Goal: Entertainment & Leisure: Consume media (video, audio)

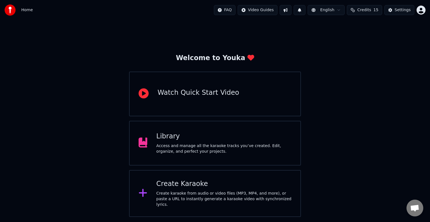
click at [184, 189] on div "Create Karaoke" at bounding box center [223, 184] width 135 height 9
click at [172, 138] on div "Library" at bounding box center [223, 136] width 135 height 9
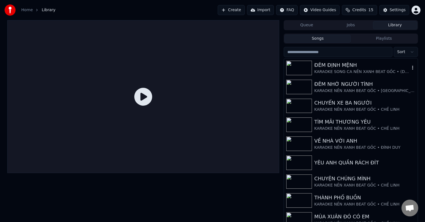
click at [331, 67] on div "ĐÊM ĐỊNH MỆNH" at bounding box center [361, 65] width 95 height 8
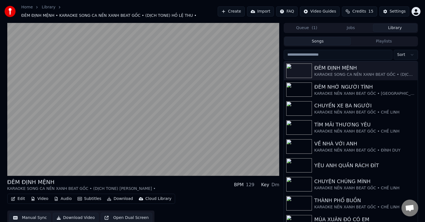
click at [150, 196] on div "Cloud Library" at bounding box center [159, 199] width 26 height 6
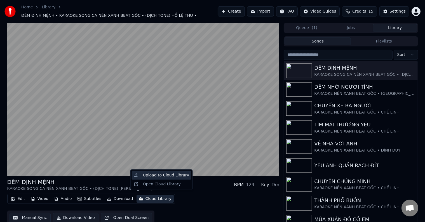
click at [158, 176] on div "Upload to Cloud Library" at bounding box center [166, 176] width 46 height 6
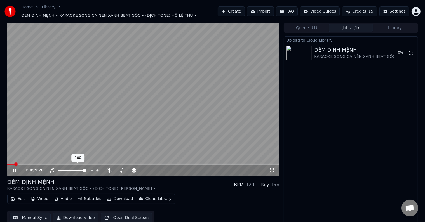
click at [56, 137] on video at bounding box center [143, 99] width 272 height 153
click at [362, 10] on span "Credits" at bounding box center [359, 12] width 14 height 6
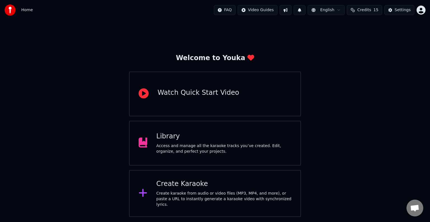
click at [167, 148] on div "Access and manage all the karaoke tracks you’ve created. Edit, organize, and pe…" at bounding box center [223, 148] width 135 height 11
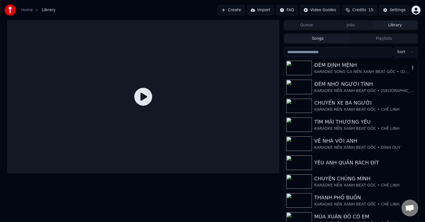
click at [336, 74] on div "KARAOKE SONG CA NỀN XANH BEAT GỐC • (DỊCH TONE) [PERSON_NAME] •" at bounding box center [361, 72] width 95 height 6
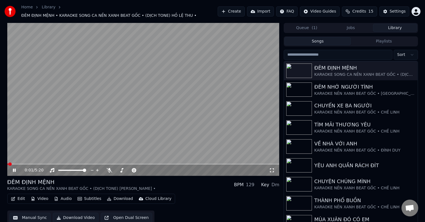
click at [13, 169] on icon at bounding box center [14, 170] width 3 height 3
click at [150, 196] on div "Cloud Library" at bounding box center [159, 199] width 26 height 6
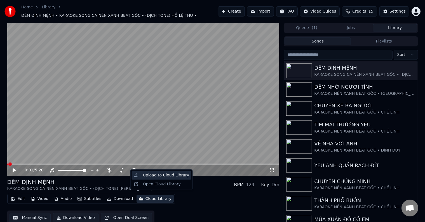
click at [170, 175] on div "Upload to Cloud Library" at bounding box center [166, 176] width 46 height 6
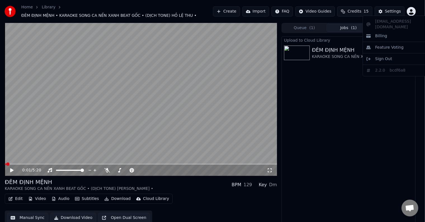
click at [418, 11] on html "Home Library ĐÊM ĐỊNH MỆNH • KARAOKE SONG CA NỀN XANH BEAT GỐC • (DỊCH TONE) HỒ…" at bounding box center [212, 111] width 425 height 222
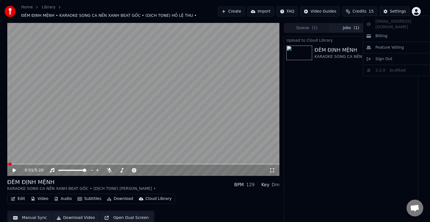
click at [347, 86] on html "Home Library ĐÊM ĐỊNH MỆNH • KARAOKE SONG CA NỀN XANH BEAT GỐC • (DỊCH TONE) HỒ…" at bounding box center [215, 111] width 430 height 222
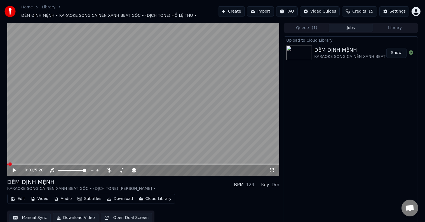
click at [399, 50] on button "Show" at bounding box center [396, 53] width 20 height 10
click at [398, 27] on button "Library" at bounding box center [395, 28] width 44 height 8
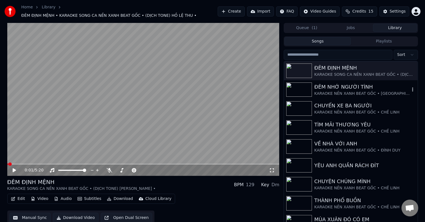
click at [353, 87] on div "ĐÊM NHỚ NGƯỜI TÌNH" at bounding box center [361, 87] width 95 height 8
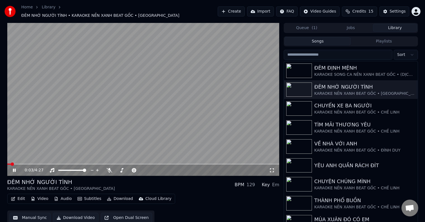
click at [13, 169] on icon at bounding box center [14, 170] width 3 height 3
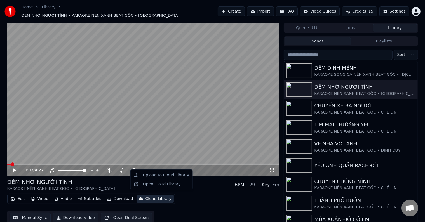
click at [152, 197] on div "Cloud Library" at bounding box center [159, 199] width 26 height 6
click at [171, 176] on div "Upload to Cloud Library" at bounding box center [166, 176] width 46 height 6
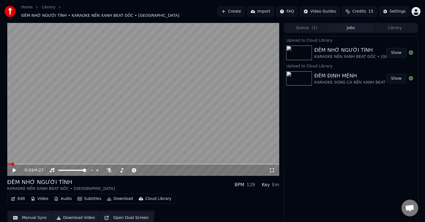
click at [398, 50] on button "Show" at bounding box center [396, 53] width 20 height 10
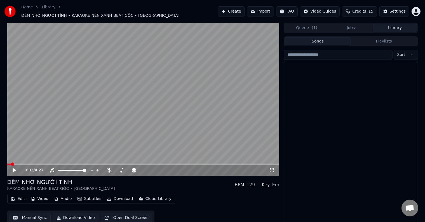
click at [400, 27] on button "Library" at bounding box center [395, 28] width 44 height 8
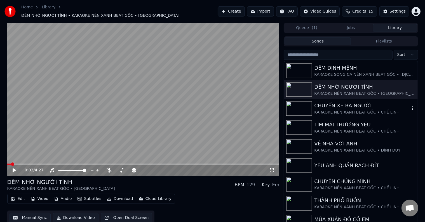
click at [371, 105] on div "CHUYẾN XE BA NGƯỜI" at bounding box center [361, 106] width 95 height 8
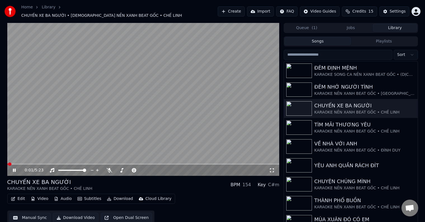
click at [13, 169] on icon at bounding box center [14, 170] width 3 height 3
click at [410, 106] on icon "button" at bounding box center [413, 108] width 6 height 4
click at [148, 196] on div "Cloud Library" at bounding box center [159, 199] width 26 height 6
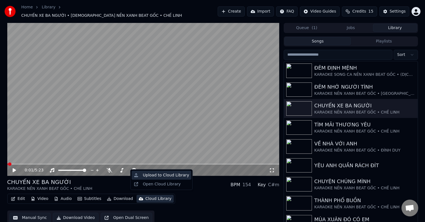
click at [166, 176] on div "Upload to Cloud Library" at bounding box center [166, 176] width 46 height 6
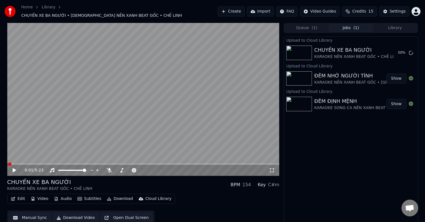
click at [154, 198] on div "Cloud Library" at bounding box center [159, 199] width 26 height 6
click at [326, 138] on div "Upload to Cloud Library CHUYẾN XE BA NGƯỜI [DEMOGRAPHIC_DATA] NỀN XANH BEAT GỐC…" at bounding box center [351, 130] width 134 height 189
click at [398, 27] on button "Library" at bounding box center [395, 28] width 44 height 8
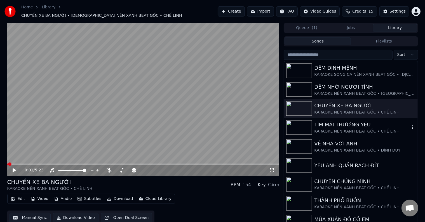
click at [355, 123] on div "TÌM MÃI THƯƠNG YÊU" at bounding box center [361, 125] width 95 height 8
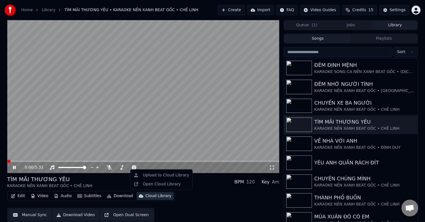
click at [147, 196] on div "Cloud Library" at bounding box center [159, 196] width 26 height 6
click at [162, 175] on div "Upload to Cloud Library" at bounding box center [166, 176] width 46 height 6
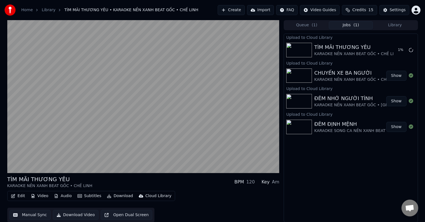
click at [396, 24] on button "Library" at bounding box center [395, 25] width 44 height 8
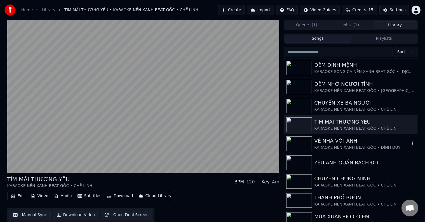
click at [345, 141] on div "VỀ NHÀ VỚI ANH" at bounding box center [361, 141] width 95 height 8
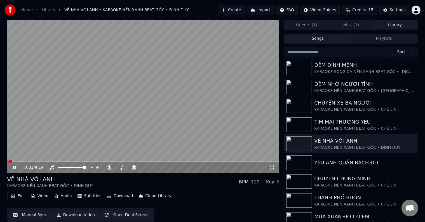
click at [156, 196] on div "Cloud Library" at bounding box center [159, 196] width 26 height 6
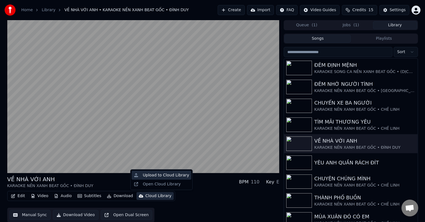
click at [156, 175] on div "Upload to Cloud Library" at bounding box center [166, 176] width 46 height 6
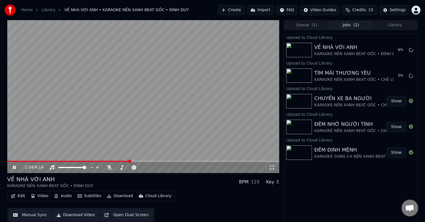
click at [12, 167] on icon at bounding box center [18, 167] width 13 height 4
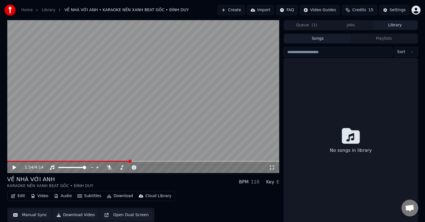
click at [397, 26] on button "Library" at bounding box center [395, 25] width 44 height 8
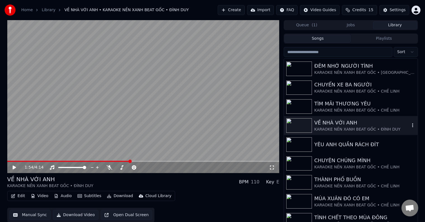
scroll to position [28, 0]
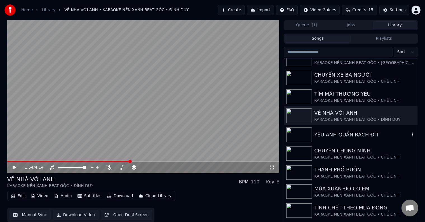
click at [372, 135] on div "YÊU ANH QUẦN RÁCH ĐÍT" at bounding box center [361, 135] width 95 height 8
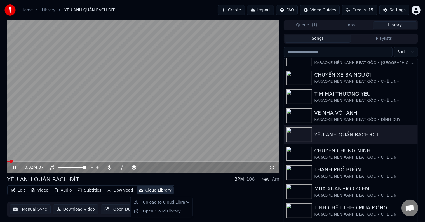
click at [149, 191] on div "Cloud Library" at bounding box center [159, 191] width 26 height 6
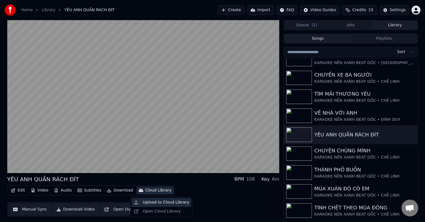
click at [156, 202] on div "Upload to Cloud Library" at bounding box center [166, 203] width 46 height 6
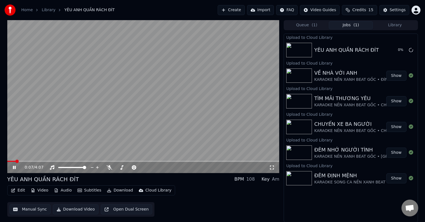
click at [15, 168] on icon at bounding box center [14, 167] width 3 height 3
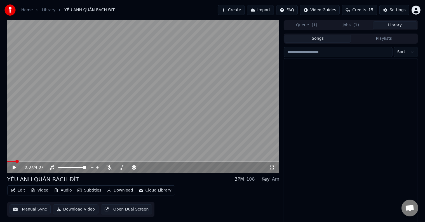
click at [395, 25] on button "Library" at bounding box center [395, 25] width 44 height 8
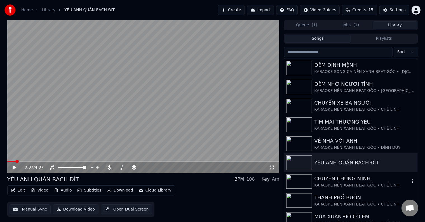
click at [346, 180] on div "CHUYỆN CHÚNG MÌNH" at bounding box center [361, 179] width 95 height 8
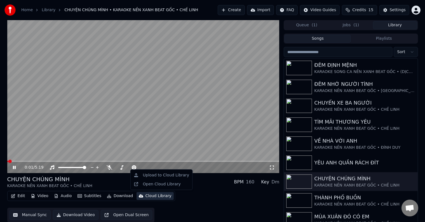
click at [151, 196] on div "Cloud Library" at bounding box center [159, 196] width 26 height 6
click at [156, 175] on div "Upload to Cloud Library" at bounding box center [166, 176] width 46 height 6
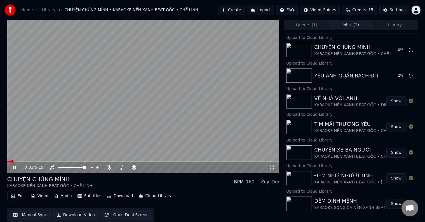
click at [12, 167] on icon at bounding box center [18, 167] width 13 height 4
